Goal: Find contact information: Find contact information

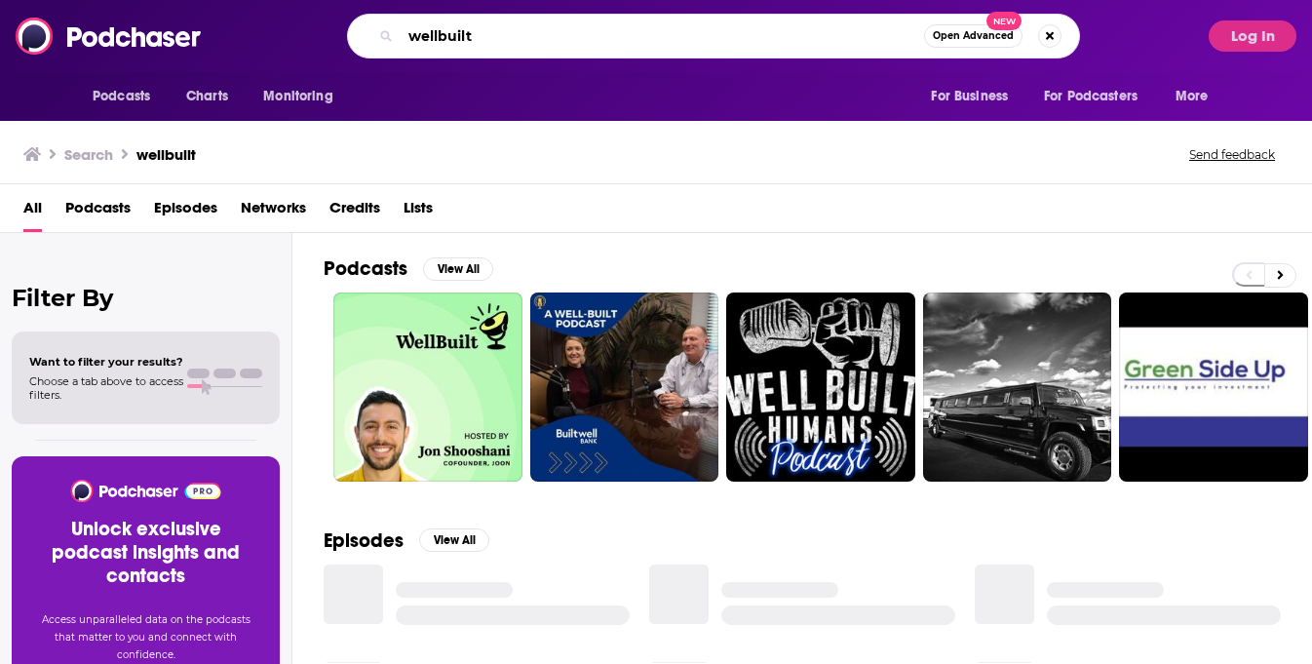
drag, startPoint x: 459, startPoint y: 30, endPoint x: 410, endPoint y: 33, distance: 48.8
click at [410, 33] on input "wellbuilt" at bounding box center [662, 35] width 523 height 31
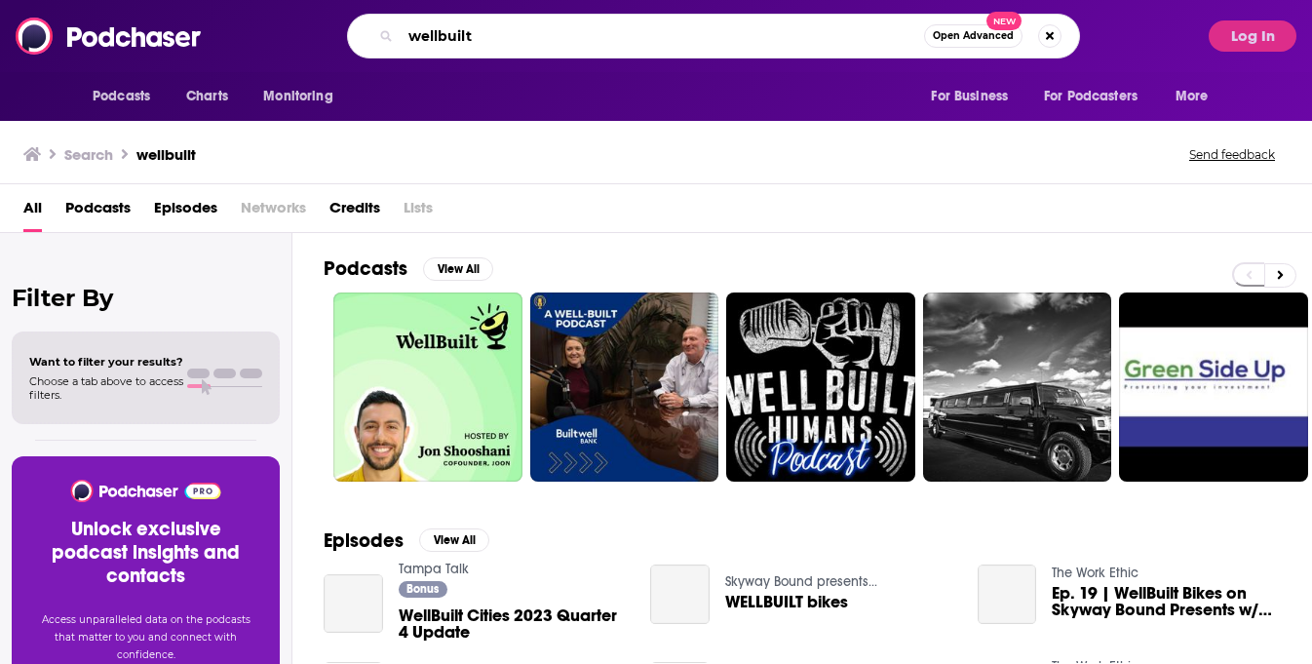
click at [478, 33] on input "wellbuilt" at bounding box center [662, 35] width 523 height 31
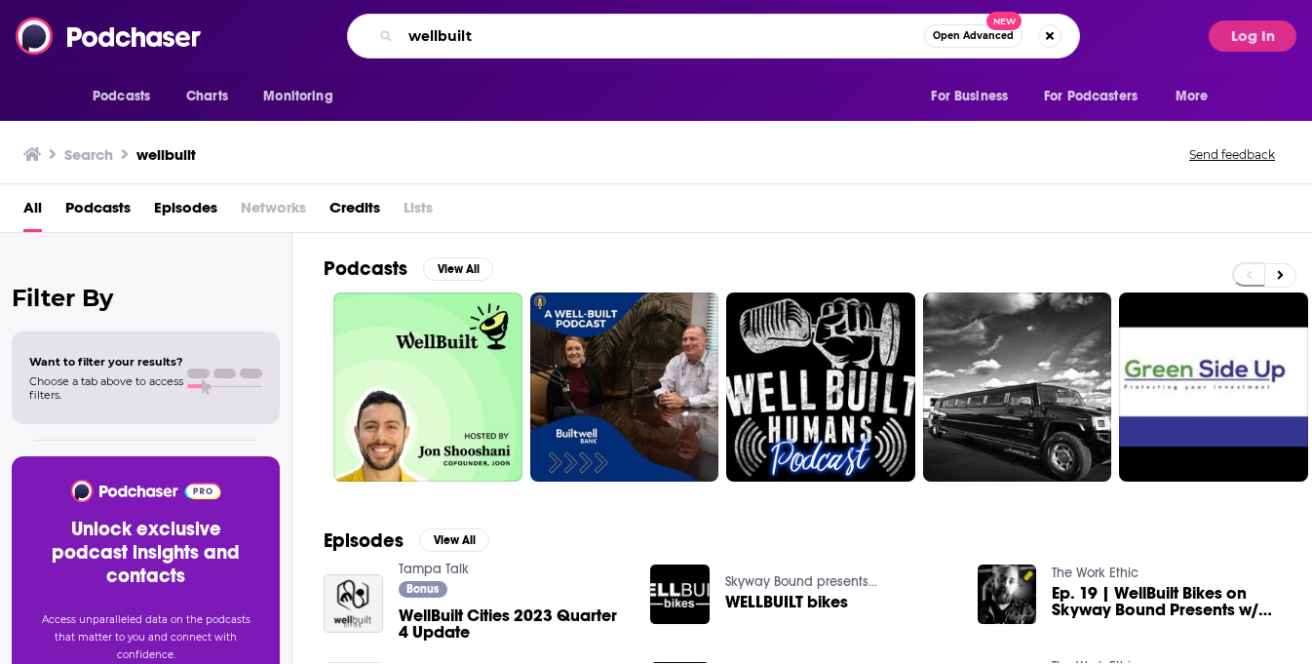
drag, startPoint x: 478, startPoint y: 33, endPoint x: 373, endPoint y: 19, distance: 105.3
click at [373, 19] on div "wellbuilt Open Advanced New" at bounding box center [713, 36] width 733 height 45
type input "[PERSON_NAME]"
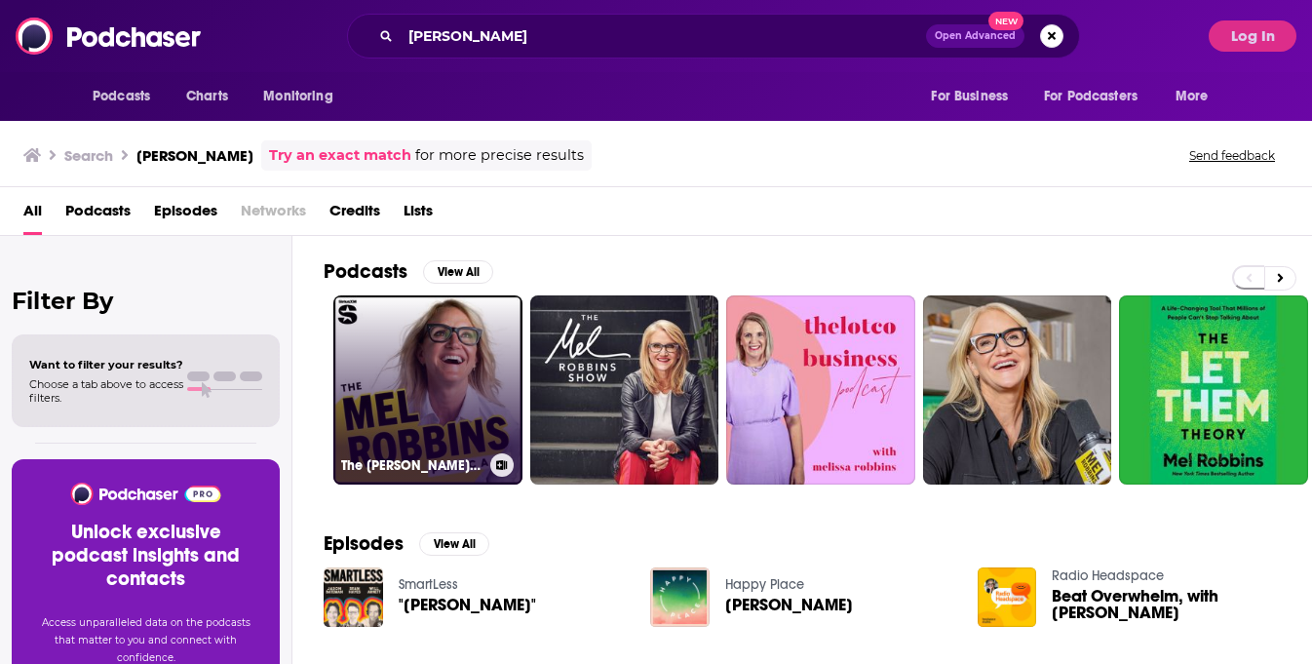
click at [441, 438] on link "The [PERSON_NAME] Podcast" at bounding box center [427, 389] width 189 height 189
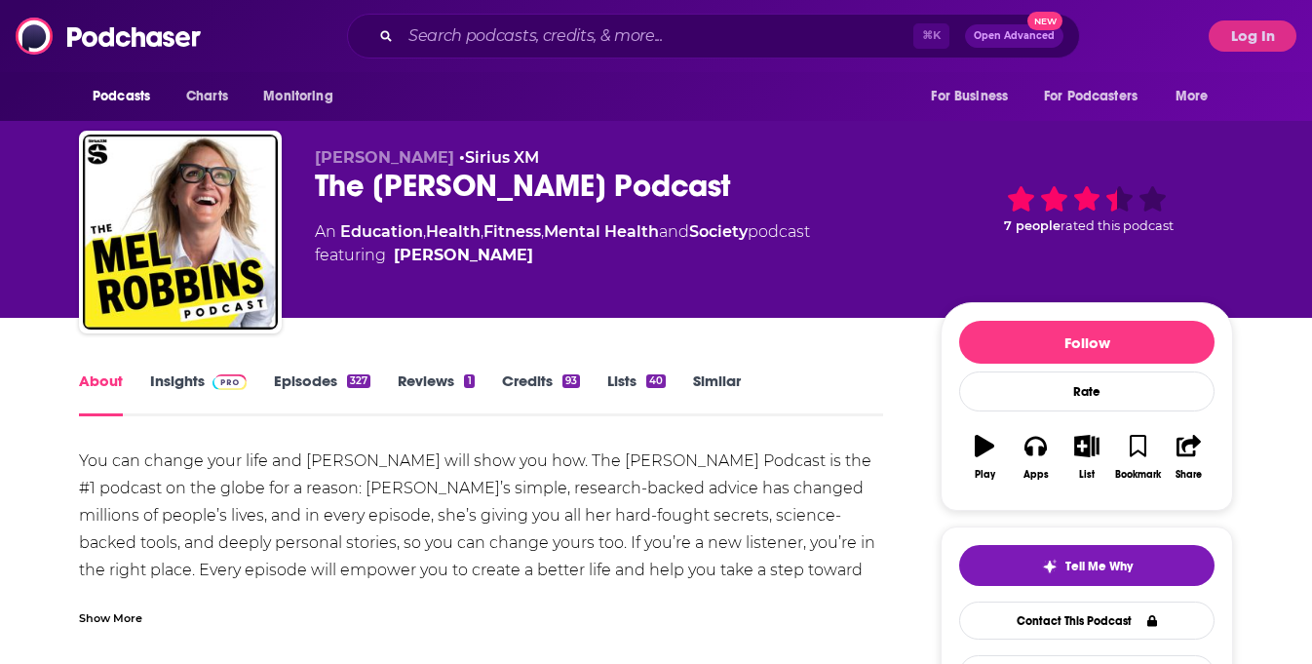
click at [190, 374] on link "Insights" at bounding box center [198, 393] width 96 height 45
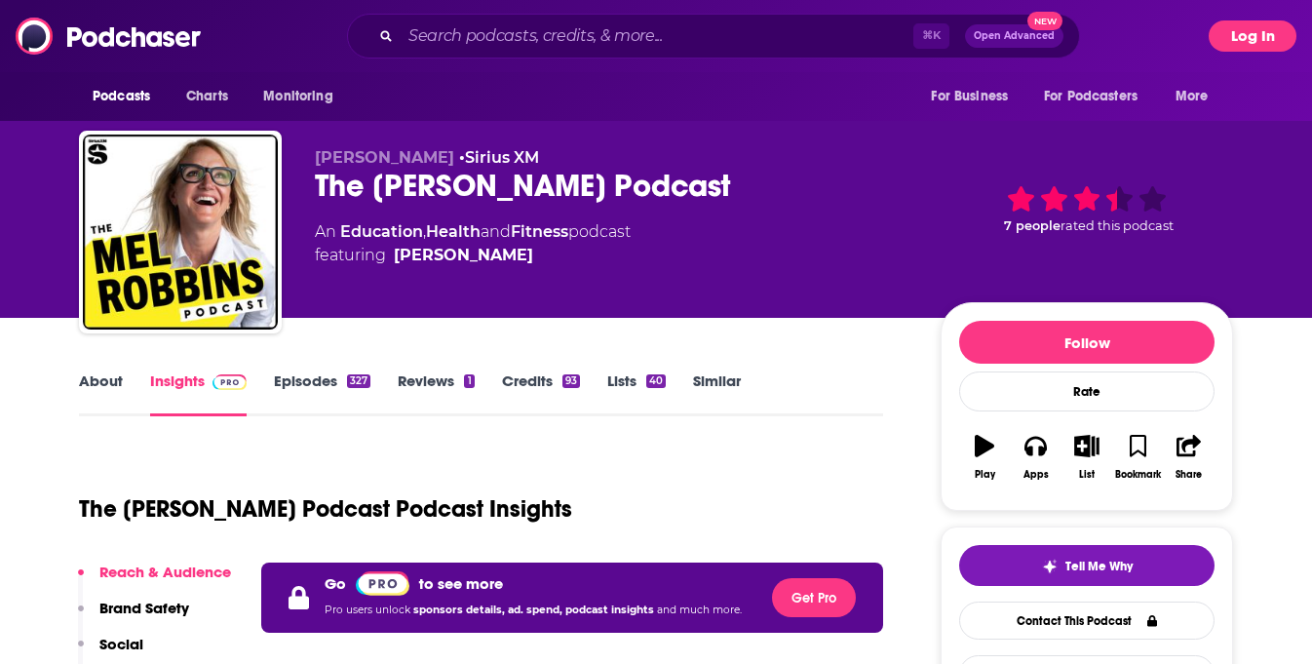
click at [1244, 44] on button "Log In" at bounding box center [1253, 35] width 88 height 31
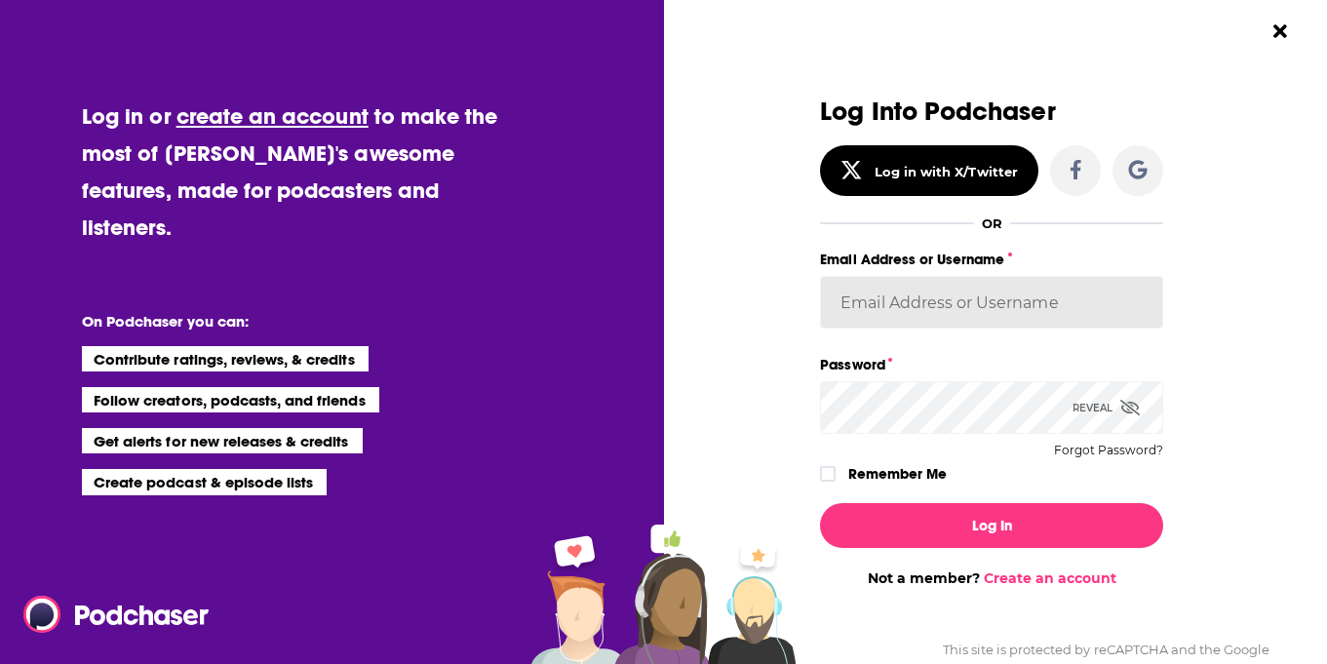
type input "AzionePR"
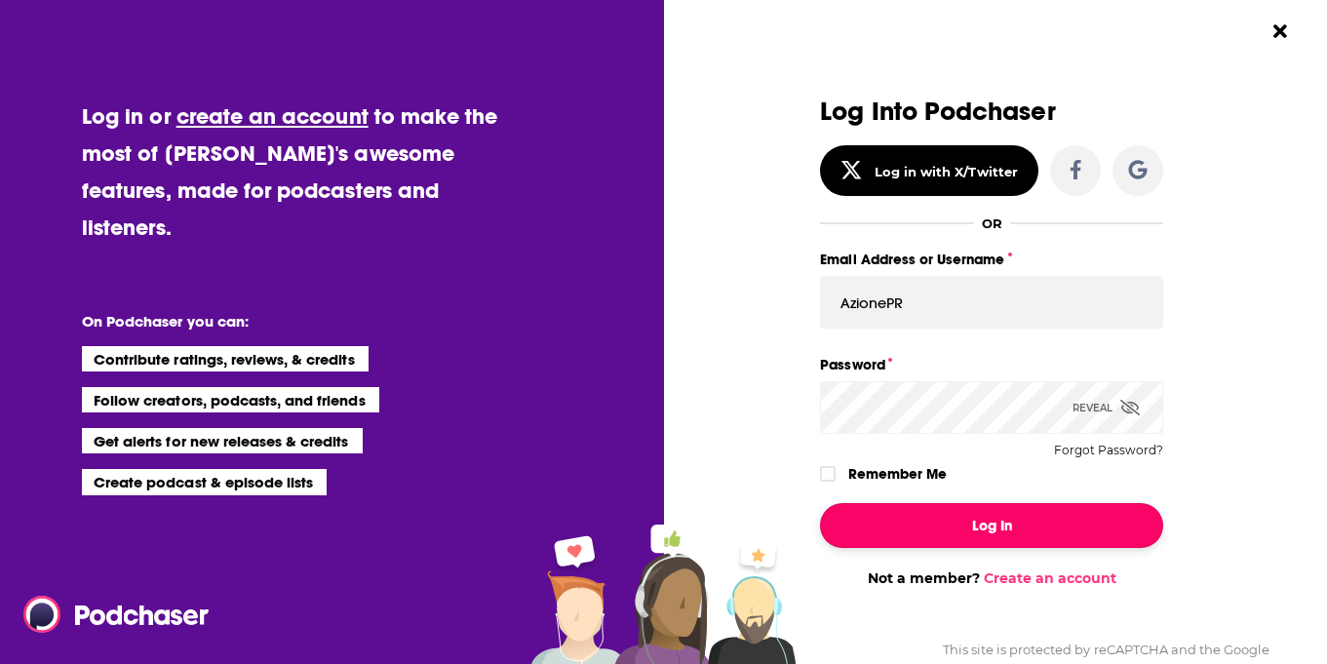
click at [986, 546] on button "Log In" at bounding box center [991, 525] width 343 height 45
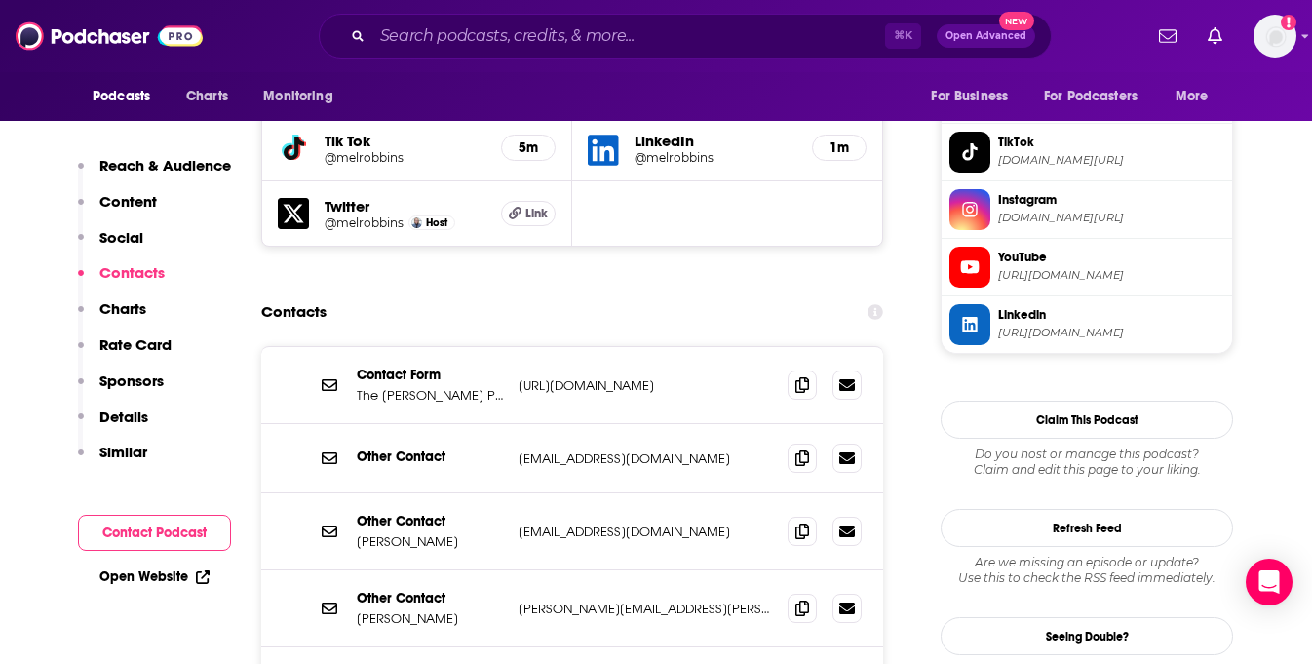
scroll to position [1851, 0]
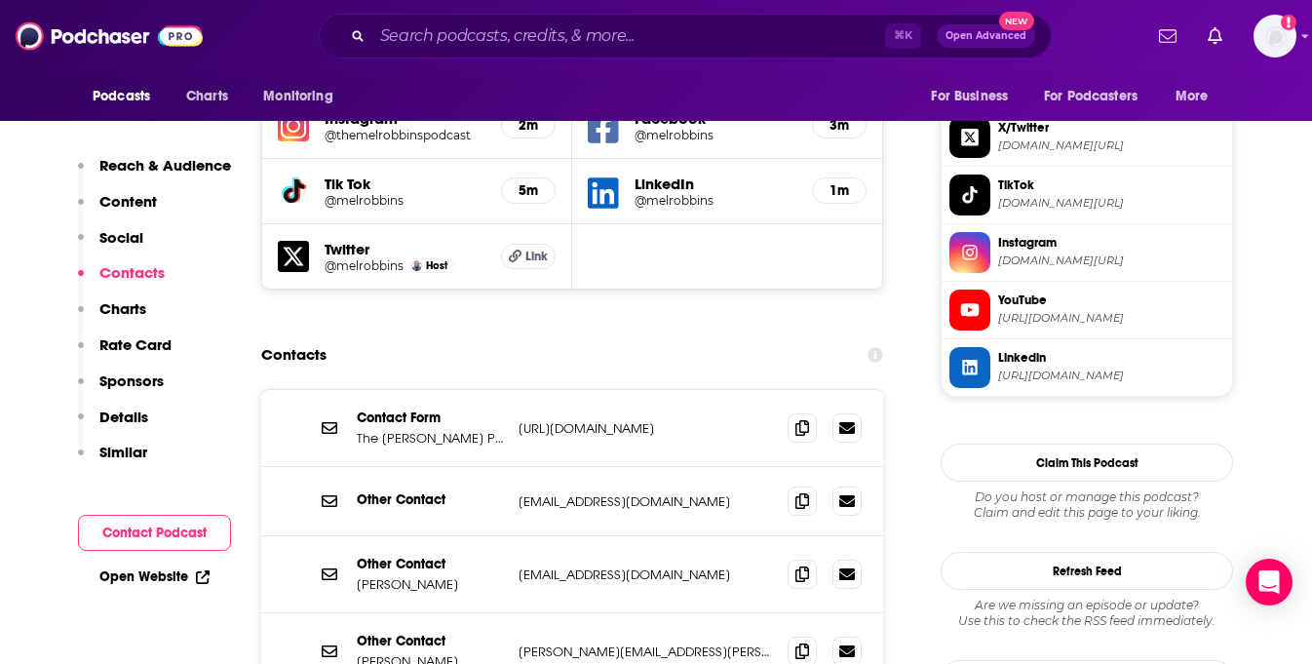
click at [639, 390] on div "Contact Form The [PERSON_NAME] Podcast Contact Form [URL][DOMAIN_NAME] [URL][DO…" at bounding box center [572, 428] width 622 height 77
click at [632, 420] on p "[URL][DOMAIN_NAME]" at bounding box center [645, 428] width 253 height 17
click at [622, 420] on p "[URL][DOMAIN_NAME]" at bounding box center [645, 428] width 253 height 17
click at [800, 419] on icon at bounding box center [802, 427] width 14 height 16
